Goal: Task Accomplishment & Management: Complete application form

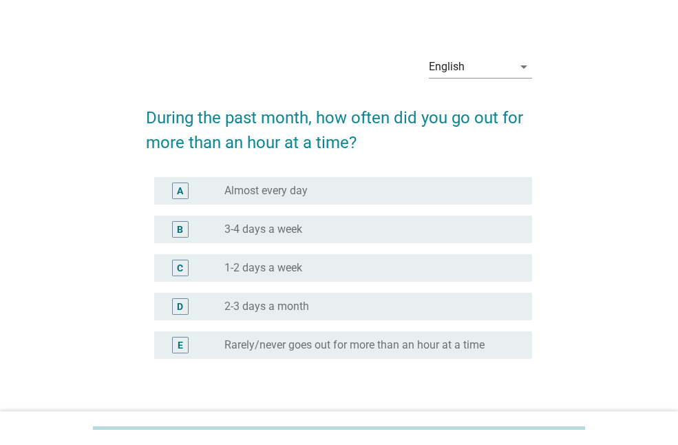
scroll to position [19, 0]
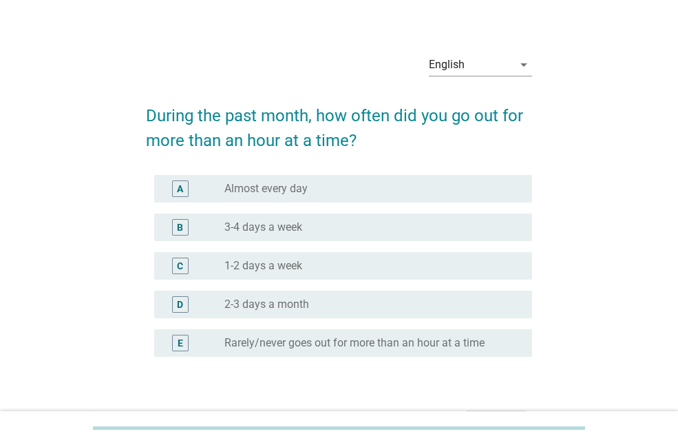
click at [363, 264] on div "radio_button_unchecked 1-2 days a week" at bounding box center [367, 266] width 286 height 14
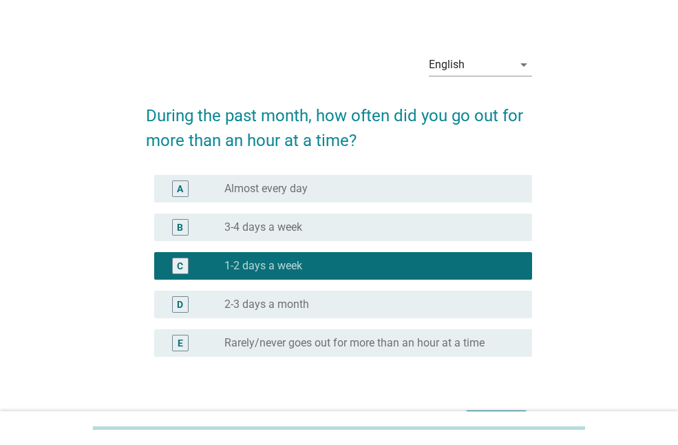
scroll to position [107, 0]
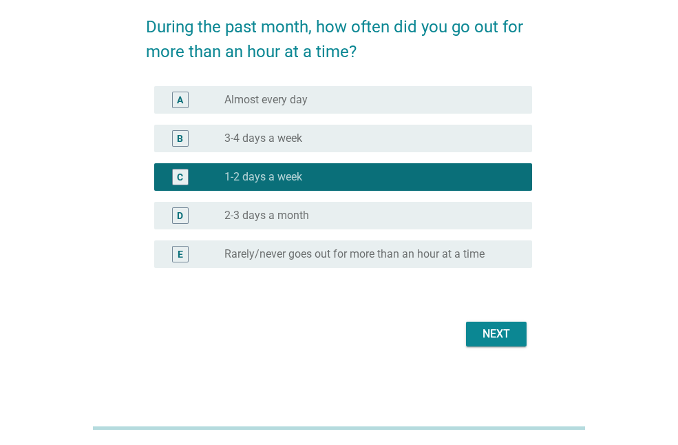
click at [461, 343] on div "Next" at bounding box center [339, 333] width 386 height 33
click at [482, 332] on div "Next" at bounding box center [496, 334] width 39 height 17
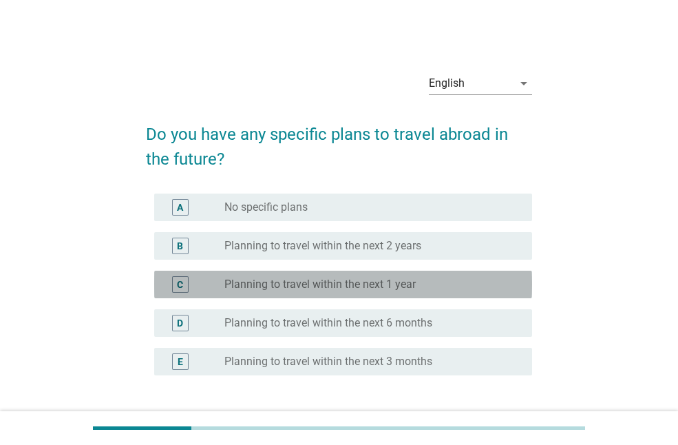
click at [352, 294] on div "C radio_button_unchecked Planning to travel within the next 1 year" at bounding box center [343, 285] width 378 height 28
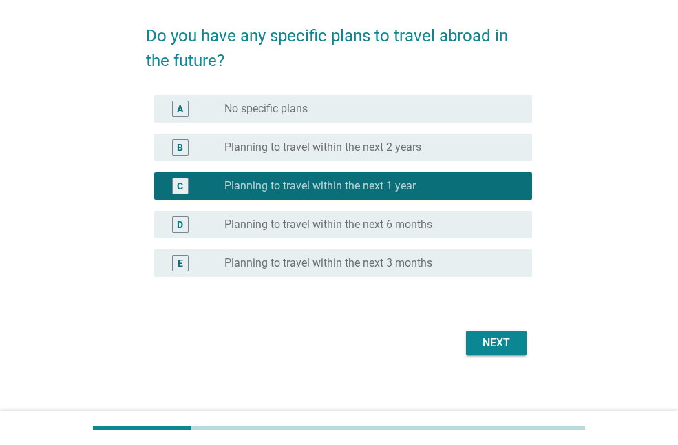
scroll to position [107, 0]
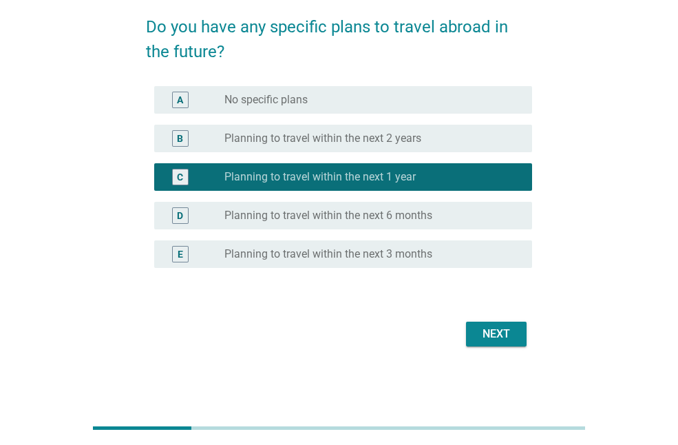
click at [477, 337] on div "Next" at bounding box center [496, 334] width 39 height 17
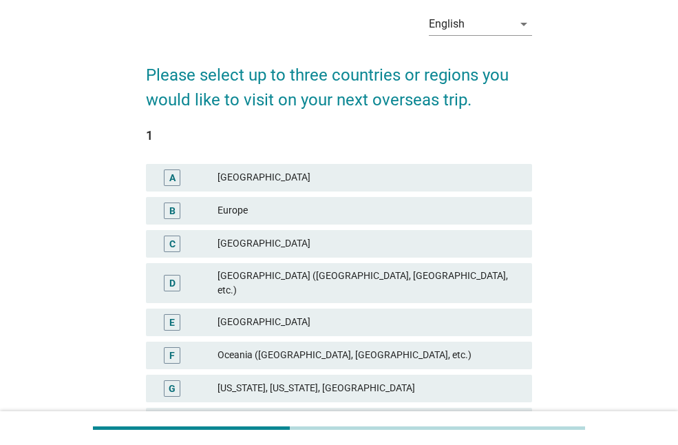
scroll to position [60, 0]
click at [398, 313] on div "[GEOGRAPHIC_DATA]" at bounding box center [370, 321] width 304 height 17
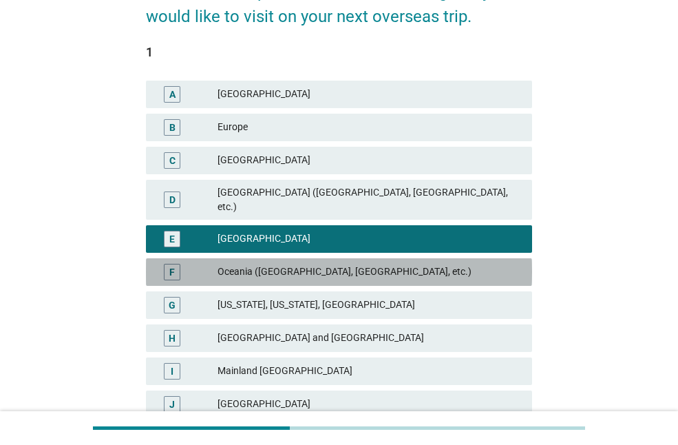
click at [388, 264] on div "Oceania ([GEOGRAPHIC_DATA], [GEOGRAPHIC_DATA], etc.)" at bounding box center [370, 272] width 304 height 17
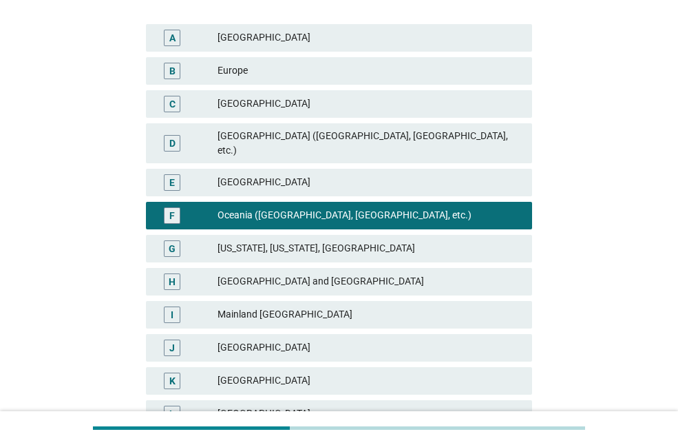
click at [391, 169] on div "E [GEOGRAPHIC_DATA]" at bounding box center [339, 183] width 386 height 28
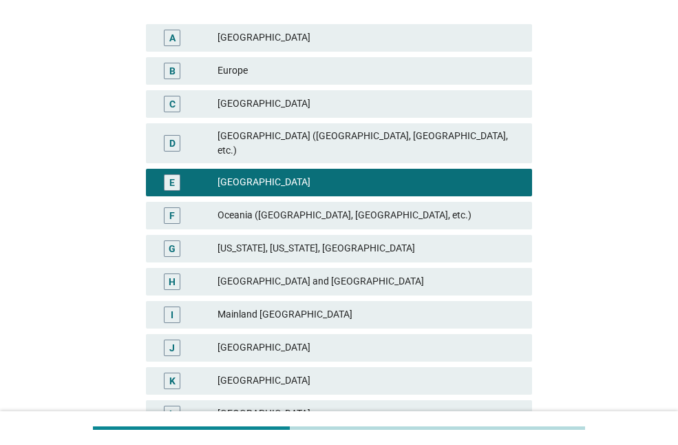
scroll to position [352, 0]
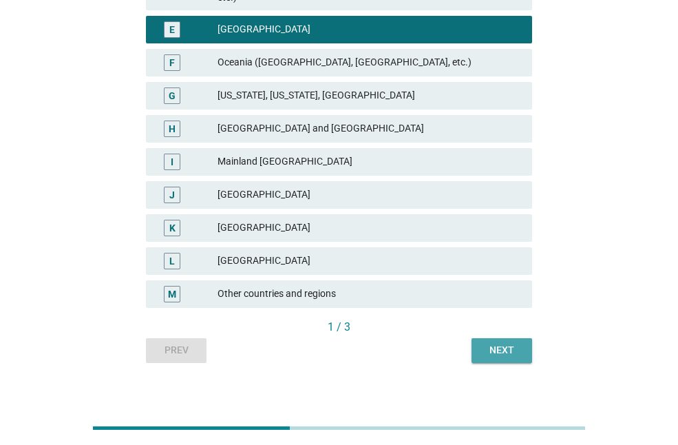
click at [499, 343] on div "Next" at bounding box center [502, 350] width 39 height 14
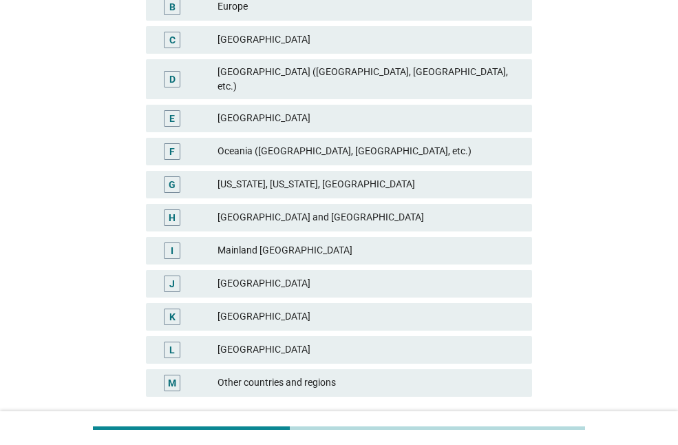
scroll to position [268, 0]
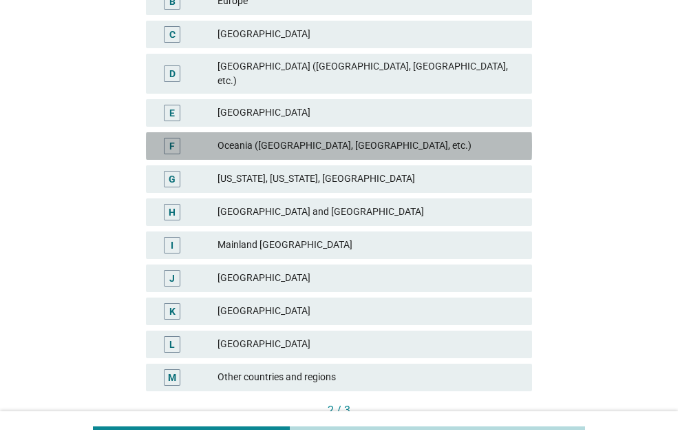
click at [379, 138] on div "Oceania ([GEOGRAPHIC_DATA], [GEOGRAPHIC_DATA], etc.)" at bounding box center [370, 146] width 304 height 17
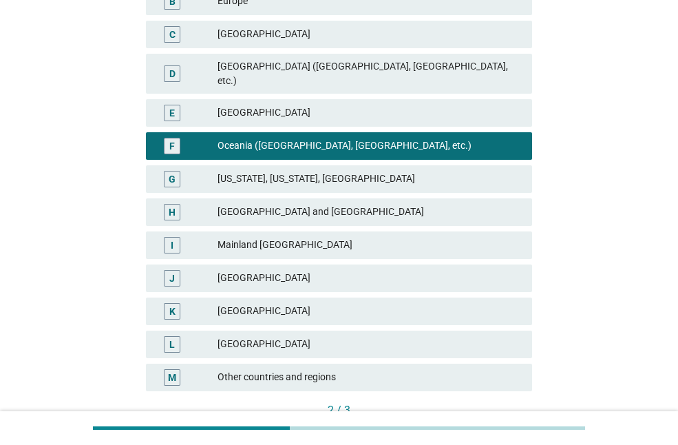
scroll to position [352, 0]
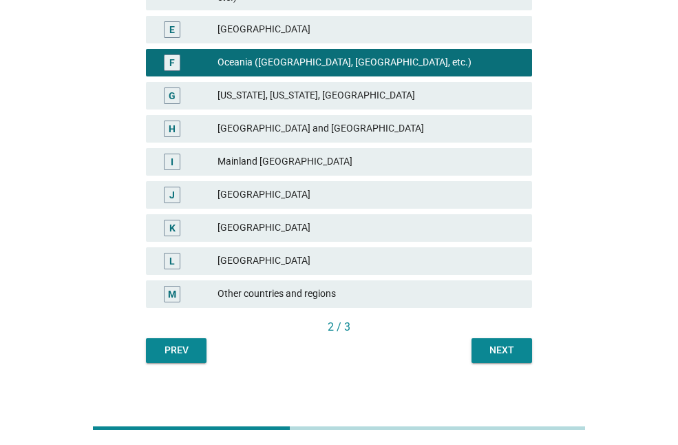
click at [487, 343] on div "Next" at bounding box center [502, 350] width 39 height 14
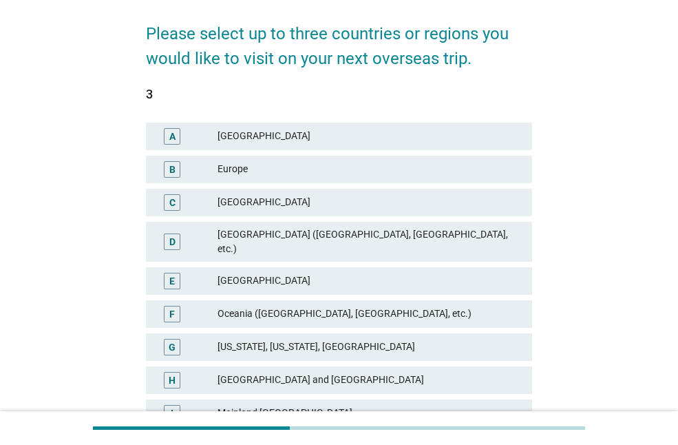
scroll to position [103, 0]
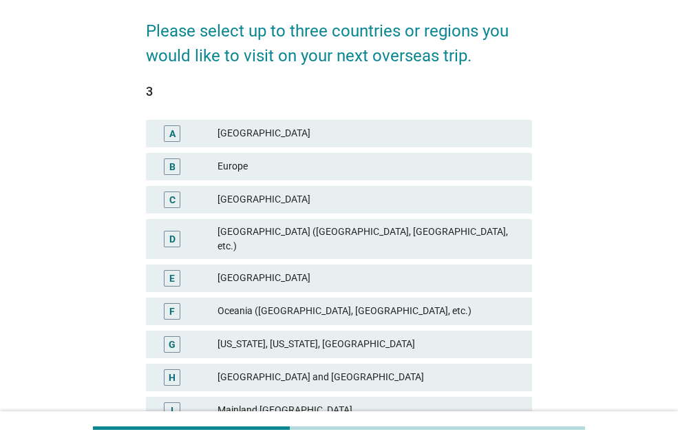
click at [429, 279] on div "E [GEOGRAPHIC_DATA]" at bounding box center [339, 278] width 392 height 33
click at [414, 270] on div "[GEOGRAPHIC_DATA]" at bounding box center [370, 278] width 304 height 17
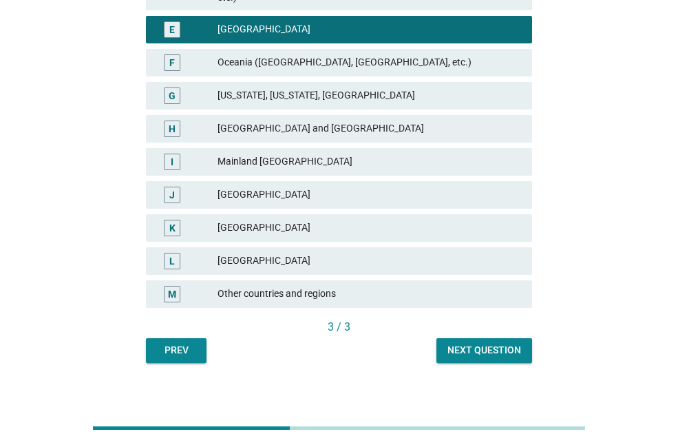
scroll to position [326, 0]
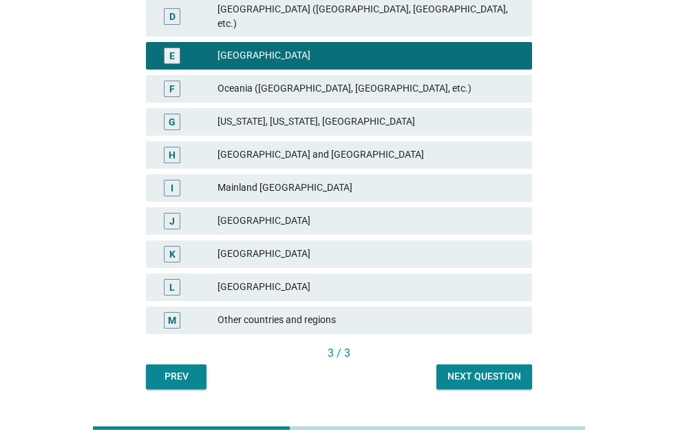
click at [357, 249] on div "[GEOGRAPHIC_DATA]" at bounding box center [370, 254] width 304 height 17
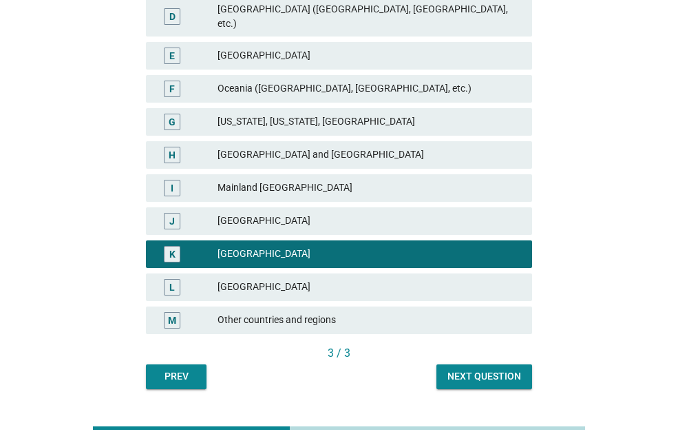
click at [481, 388] on div "English arrow_drop_down Please select up to three countries or regions you woul…" at bounding box center [339, 62] width 645 height 708
click at [463, 369] on div "Next question" at bounding box center [484, 376] width 74 height 14
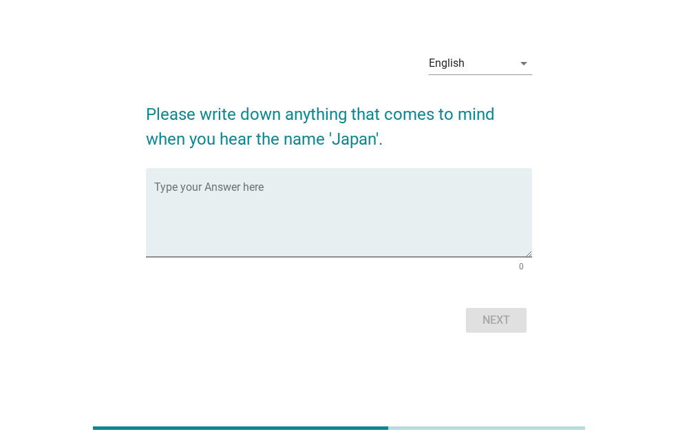
scroll to position [0, 0]
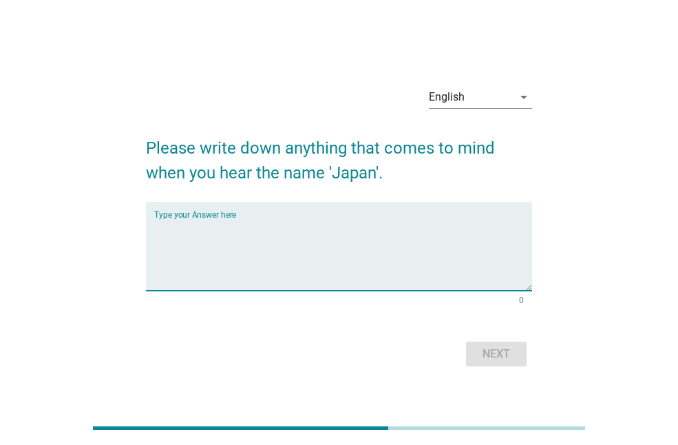
click at [393, 255] on textarea "Type your Answer here" at bounding box center [343, 254] width 378 height 72
type textarea "Anime"
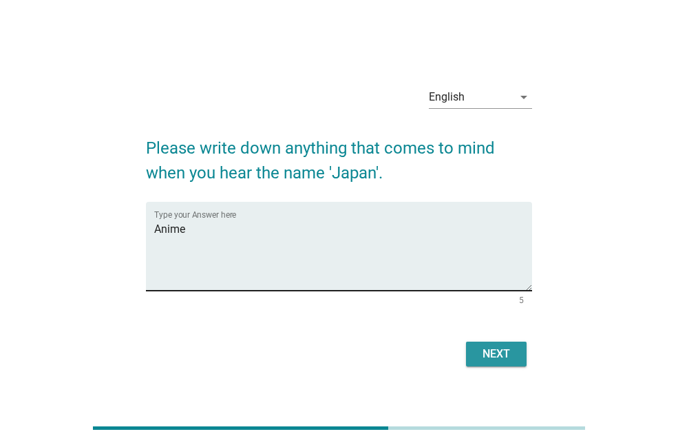
click at [466, 341] on button "Next" at bounding box center [496, 353] width 61 height 25
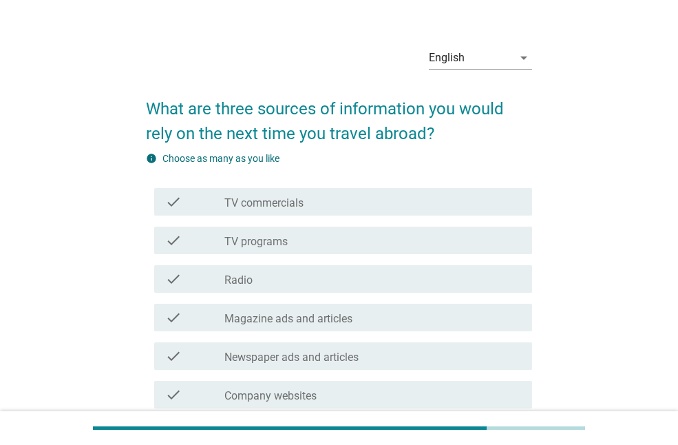
scroll to position [26, 0]
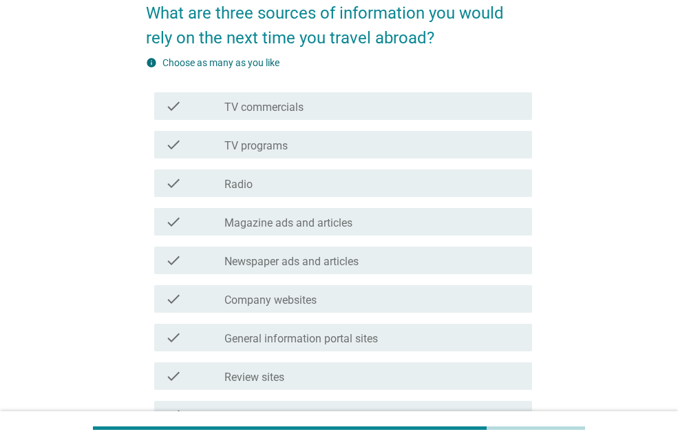
click at [398, 302] on div "check_box_outline_blank Company websites" at bounding box center [372, 298] width 297 height 17
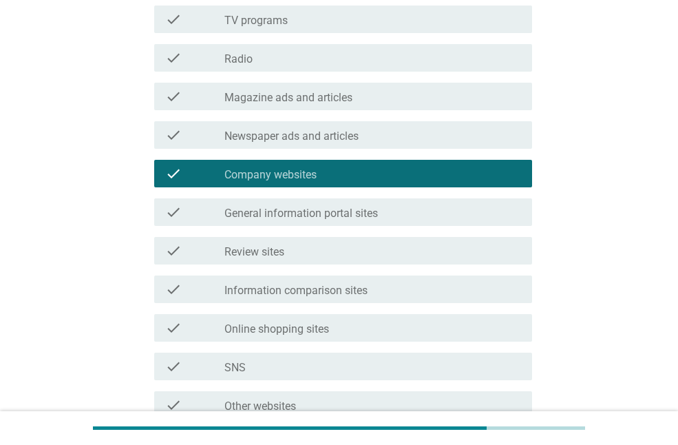
click at [385, 244] on div "check_box_outline_blank Review sites" at bounding box center [372, 250] width 297 height 17
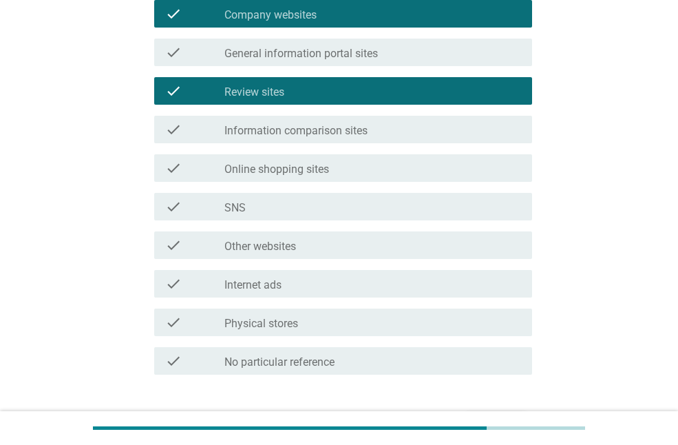
scroll to position [463, 0]
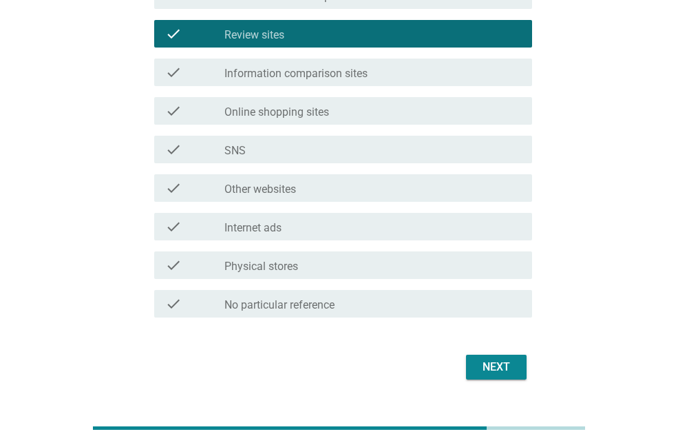
click at [399, 237] on div "check check_box_outline_blank Internet ads" at bounding box center [343, 227] width 378 height 28
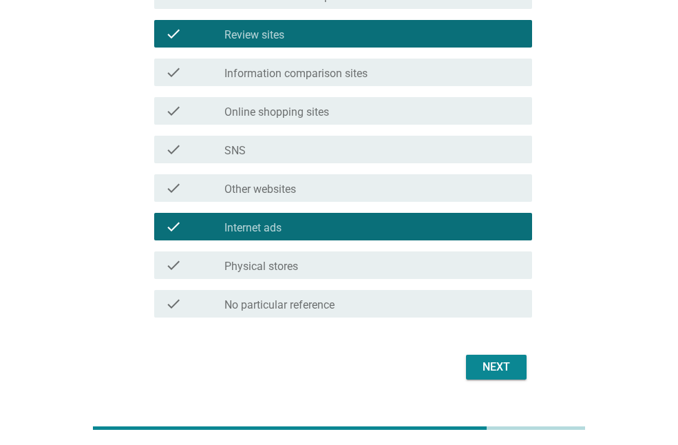
click at [398, 237] on div "check check_box_outline_blank Internet ads" at bounding box center [343, 227] width 378 height 28
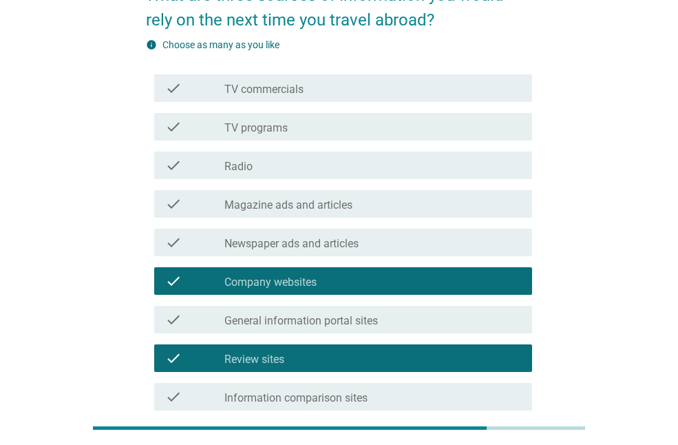
scroll to position [118, 0]
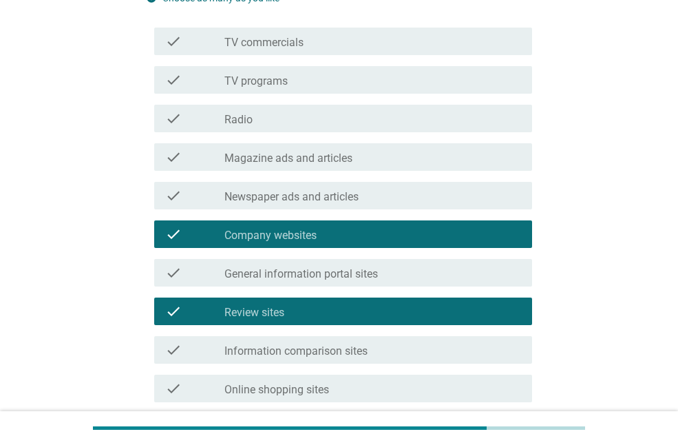
click at [415, 274] on div "check_box_outline_blank General information portal sites" at bounding box center [372, 272] width 297 height 17
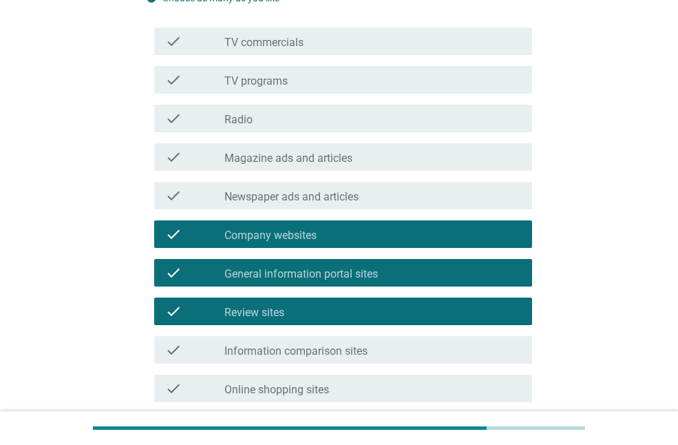
scroll to position [496, 0]
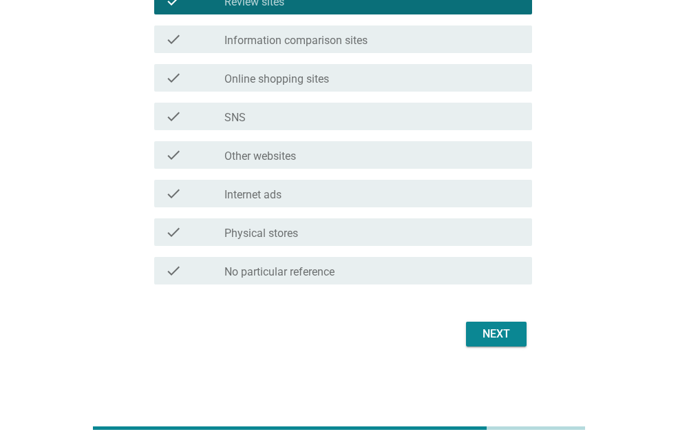
click at [489, 348] on div "Next" at bounding box center [339, 333] width 386 height 33
click at [489, 346] on div "Next" at bounding box center [339, 333] width 386 height 33
click at [488, 343] on button "Next" at bounding box center [496, 333] width 61 height 25
